Goal: Task Accomplishment & Management: Manage account settings

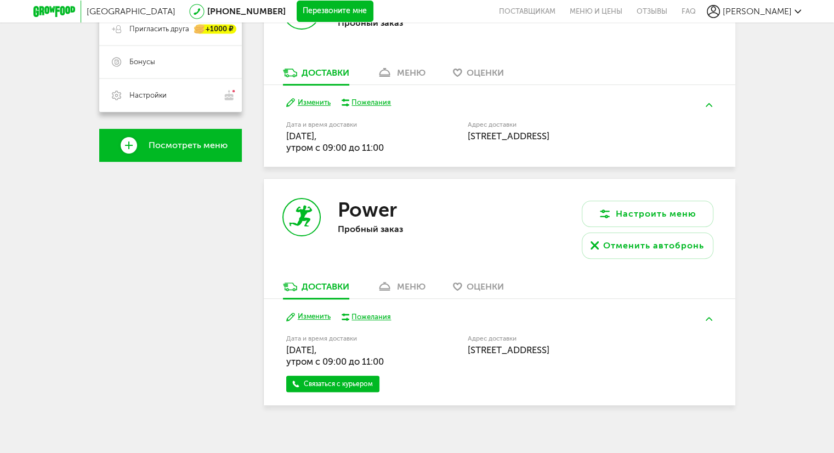
scroll to position [279, 0]
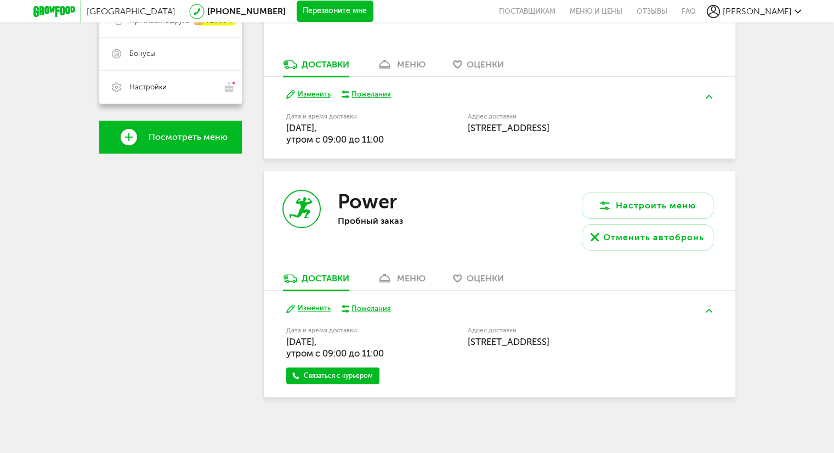
click at [314, 311] on button "Изменить" at bounding box center [308, 308] width 44 height 10
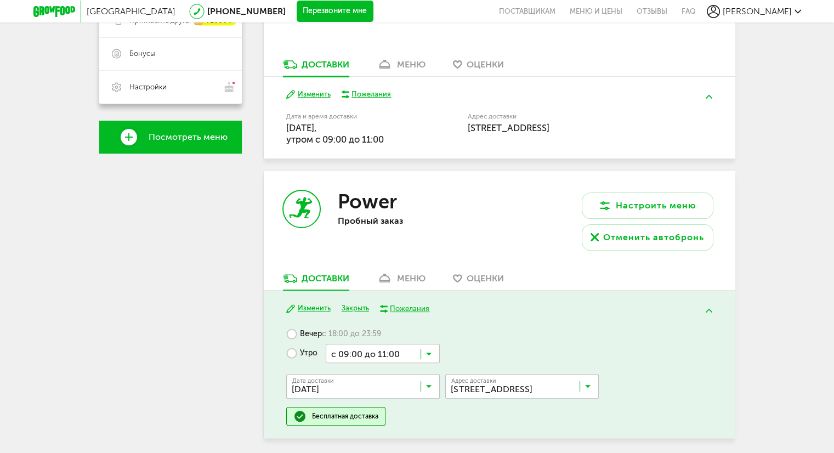
click at [432, 357] on input "Search for option" at bounding box center [383, 353] width 114 height 19
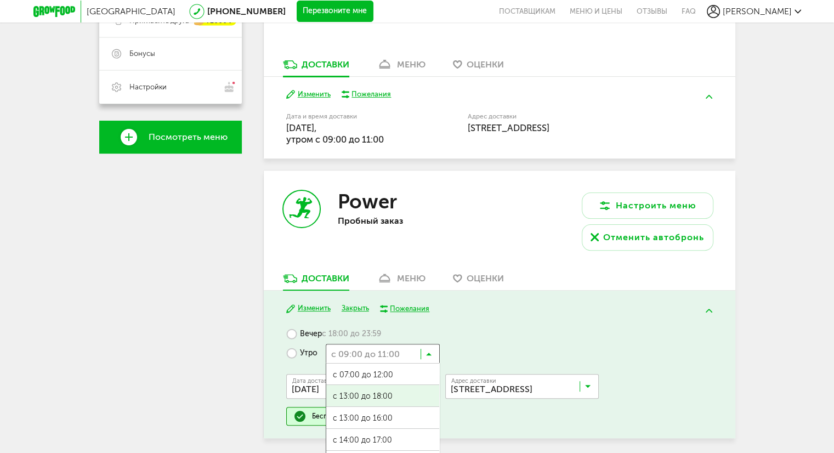
click at [386, 399] on span "с 13:00 до 18:00" at bounding box center [382, 396] width 113 height 23
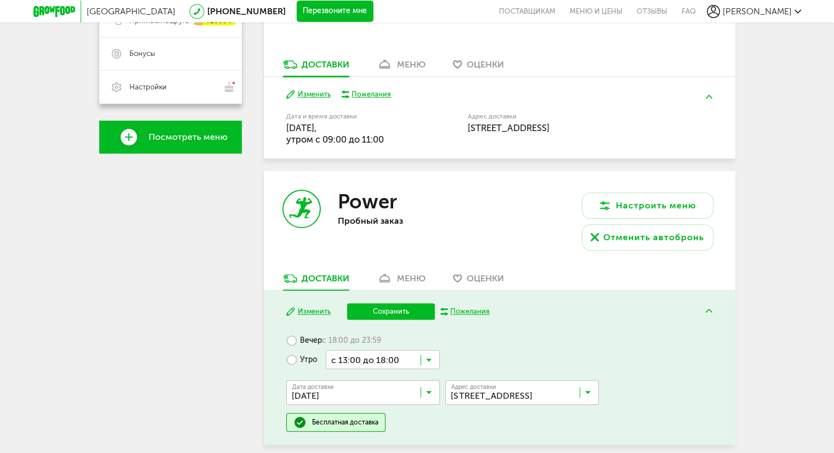
click at [392, 309] on button "Сохранить" at bounding box center [391, 311] width 88 height 16
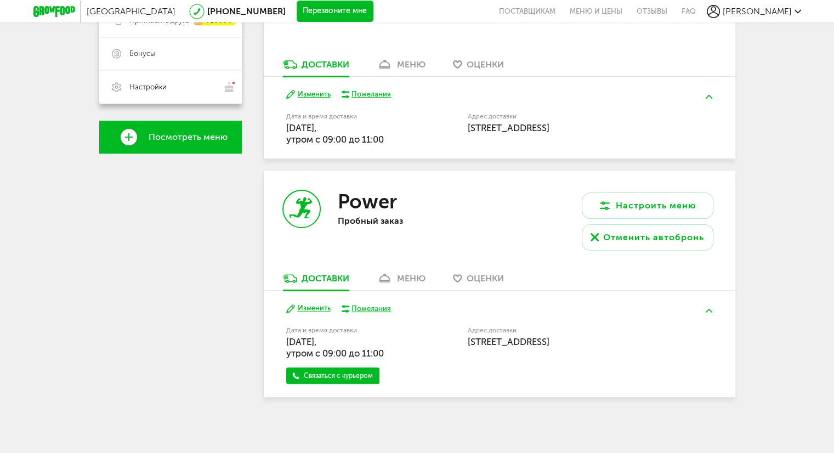
click at [325, 307] on button "Изменить" at bounding box center [308, 308] width 44 height 10
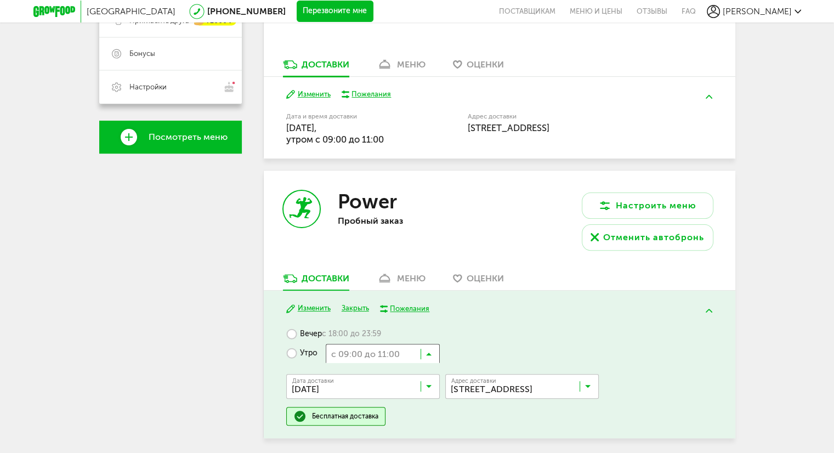
click at [429, 355] on icon at bounding box center [428, 356] width 5 height 11
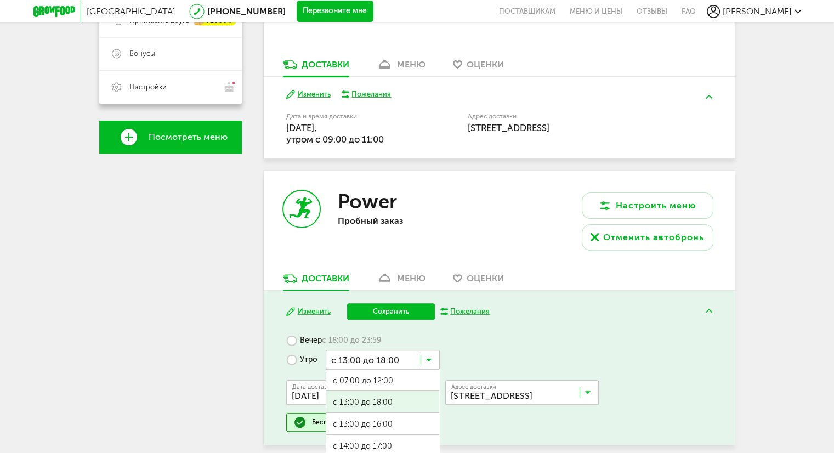
click at [383, 397] on span "с 13:00 до 18:00" at bounding box center [382, 402] width 113 height 23
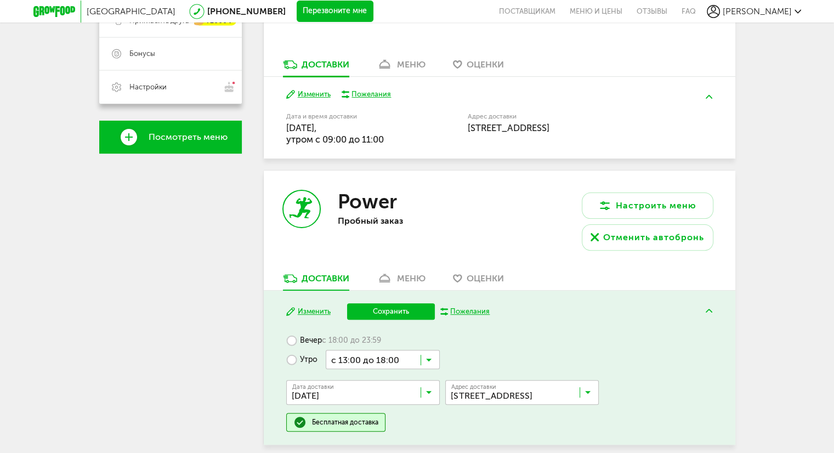
click at [292, 338] on label "Вечер с 18:00 до 23:59" at bounding box center [333, 340] width 95 height 19
click at [391, 310] on button "Сохранить" at bounding box center [391, 311] width 88 height 16
